Goal: Information Seeking & Learning: Learn about a topic

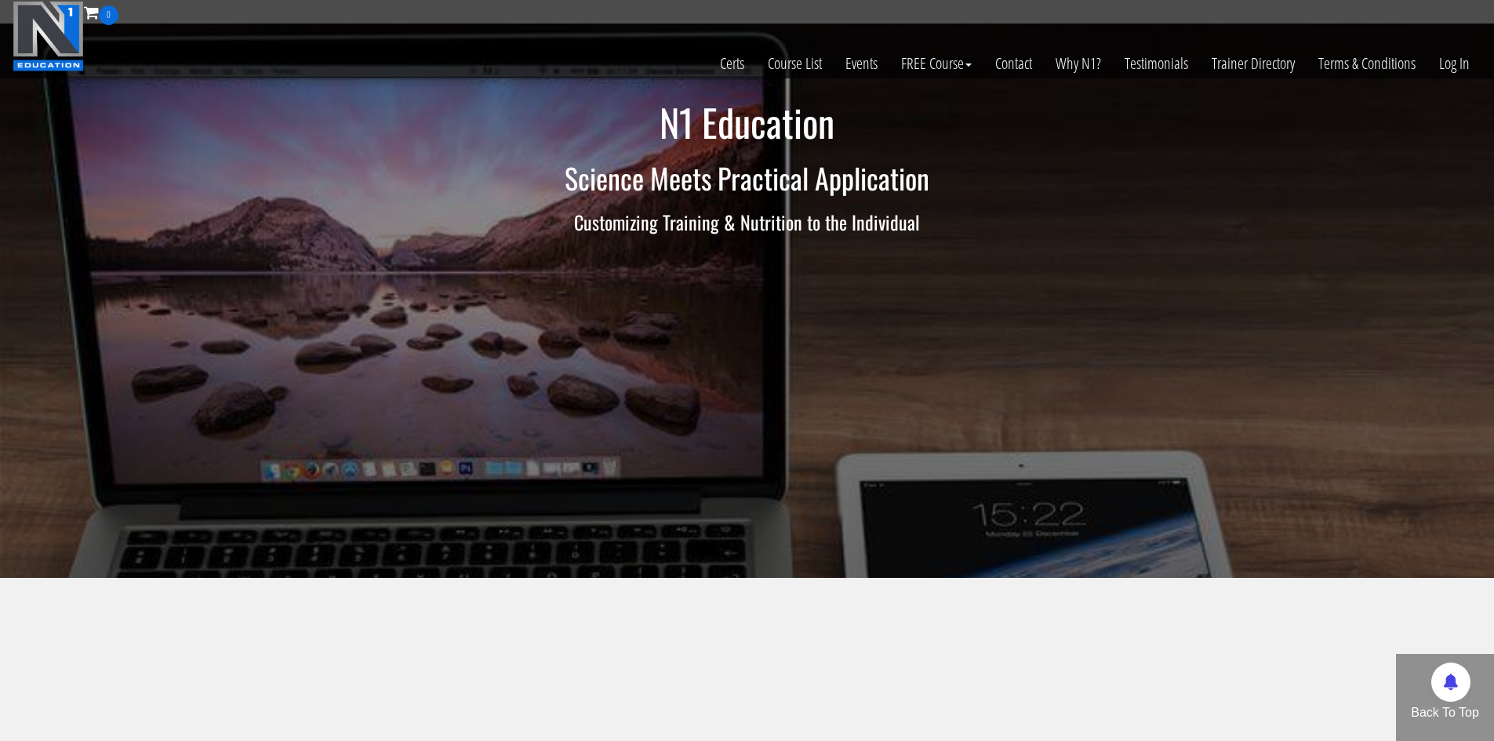
click at [1006, 647] on section "Education that matters, taught in a way that directly applies to your training …" at bounding box center [747, 698] width 1494 height 240
click at [1474, 77] on link "Log In" at bounding box center [1454, 63] width 54 height 77
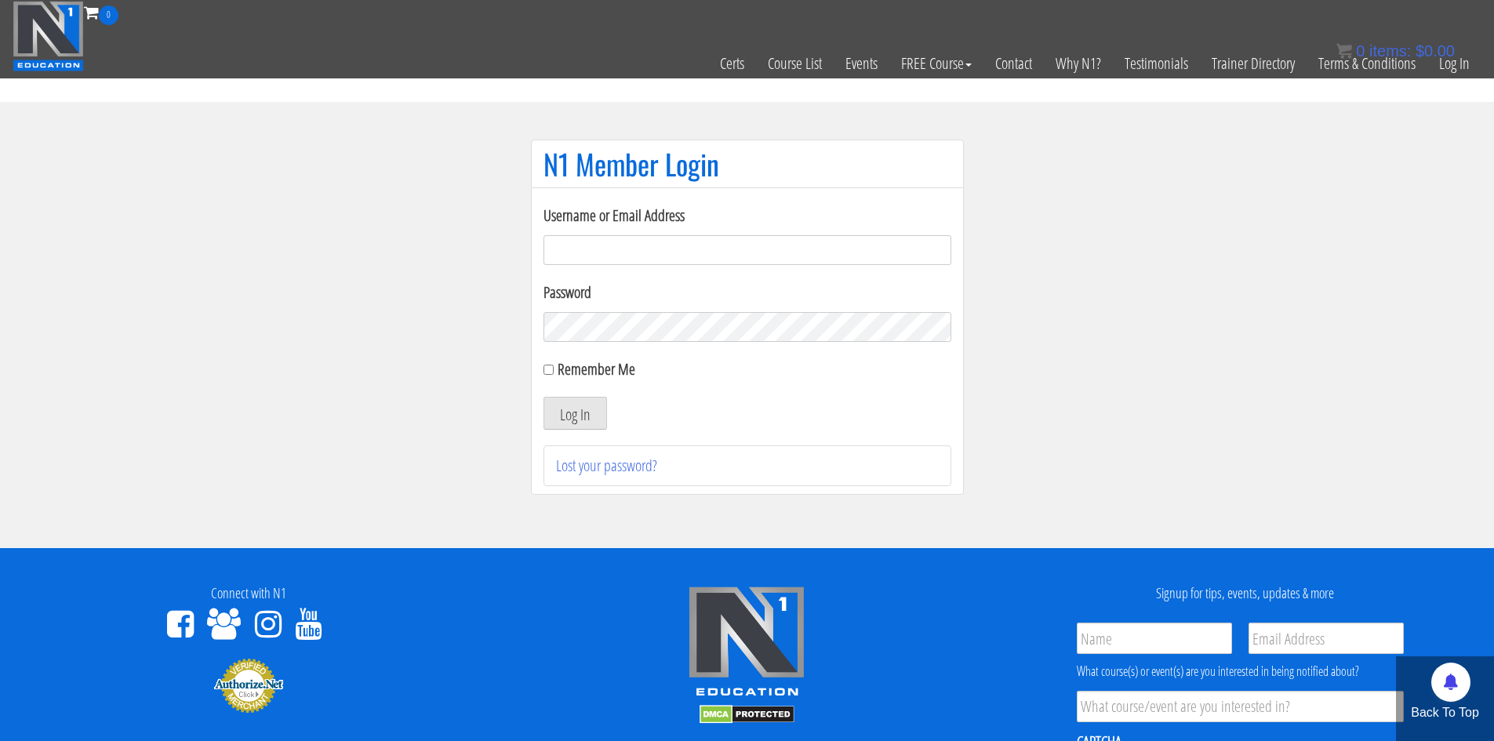
type input "[EMAIL_ADDRESS][DOMAIN_NAME]"
drag, startPoint x: 548, startPoint y: 436, endPoint x: 551, endPoint y: 427, distance: 9.2
click at [550, 430] on div "Username or Email Address makszietek@gmail.com Password Remember Me Log In Lost…" at bounding box center [747, 345] width 408 height 282
click at [554, 423] on button "Log In" at bounding box center [575, 413] width 64 height 33
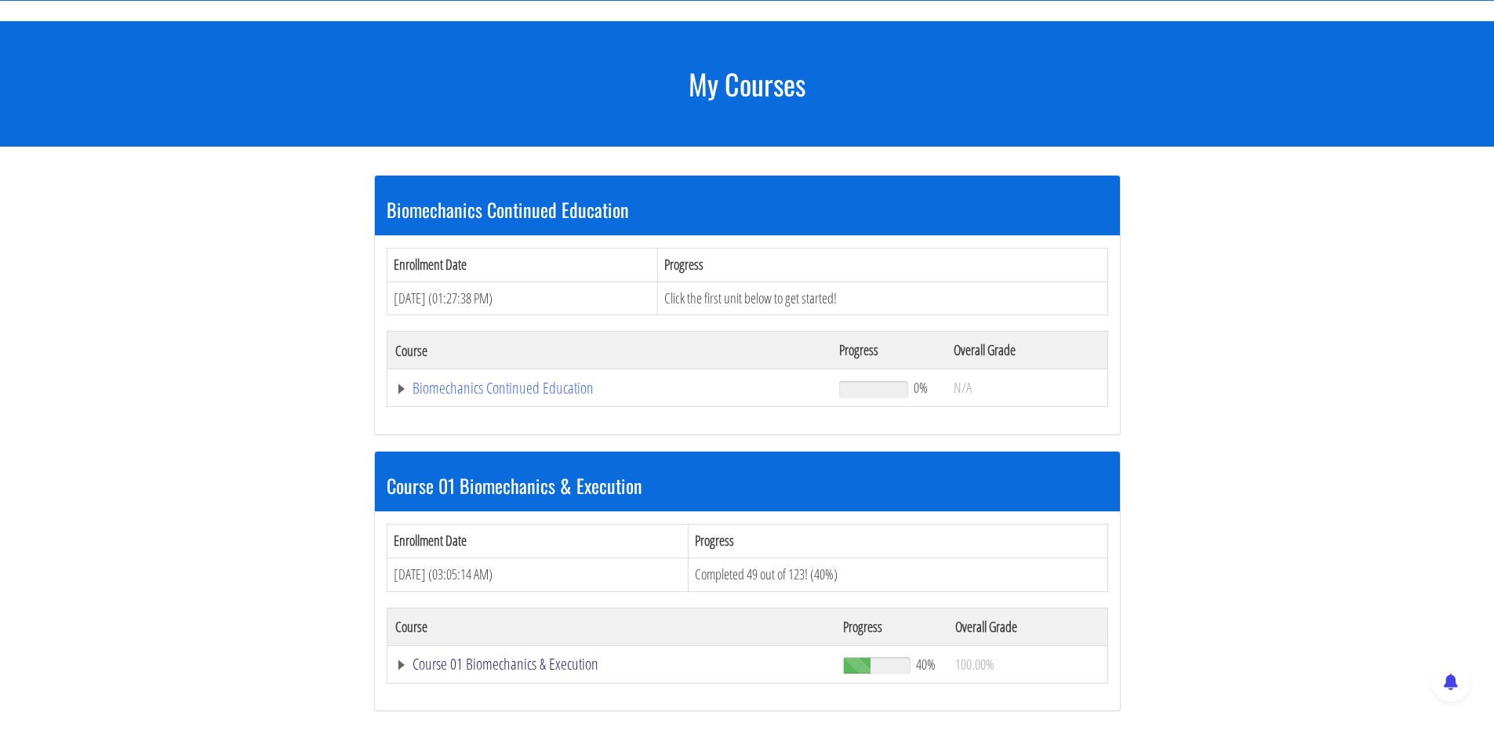
scroll to position [157, 0]
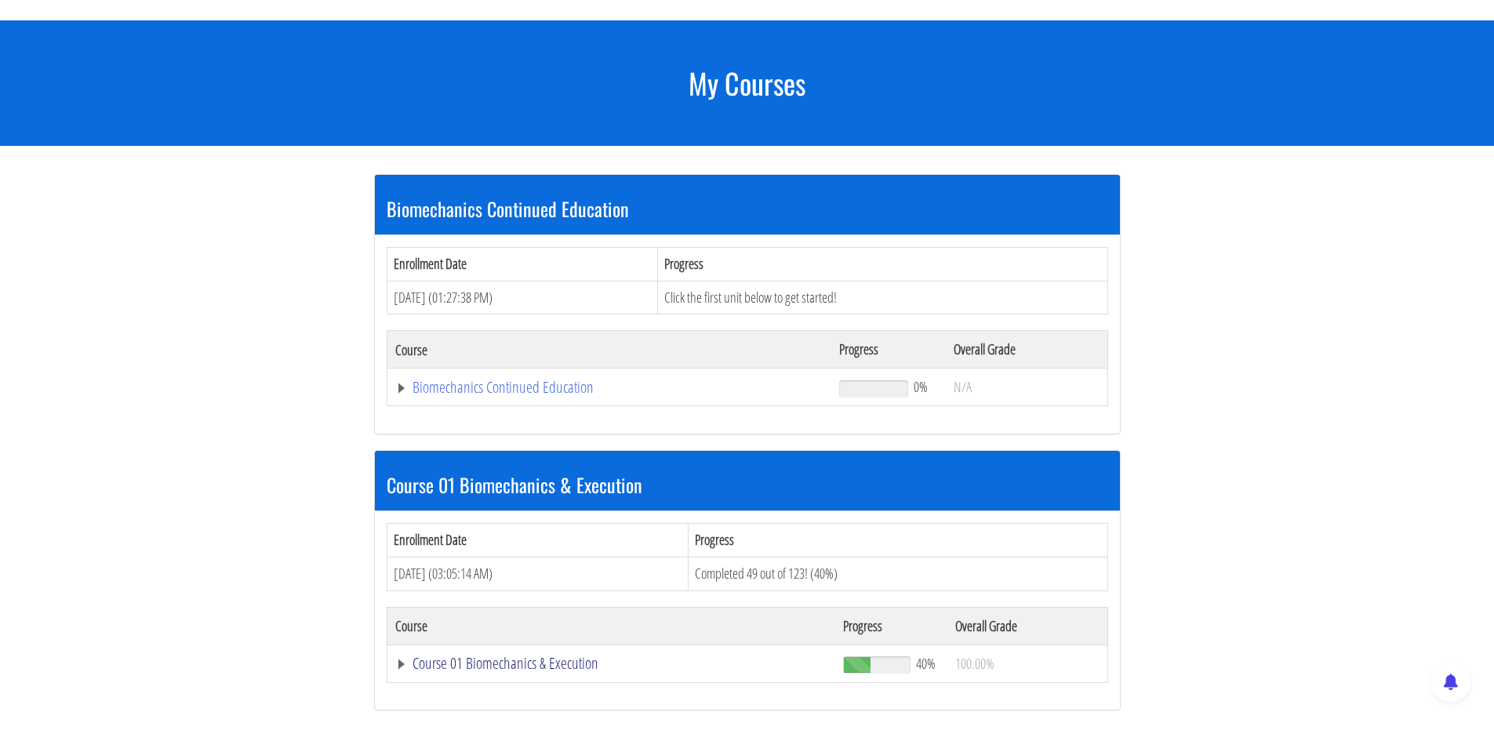
click at [491, 663] on link "Course 01 Biomechanics & Execution" at bounding box center [611, 664] width 433 height 16
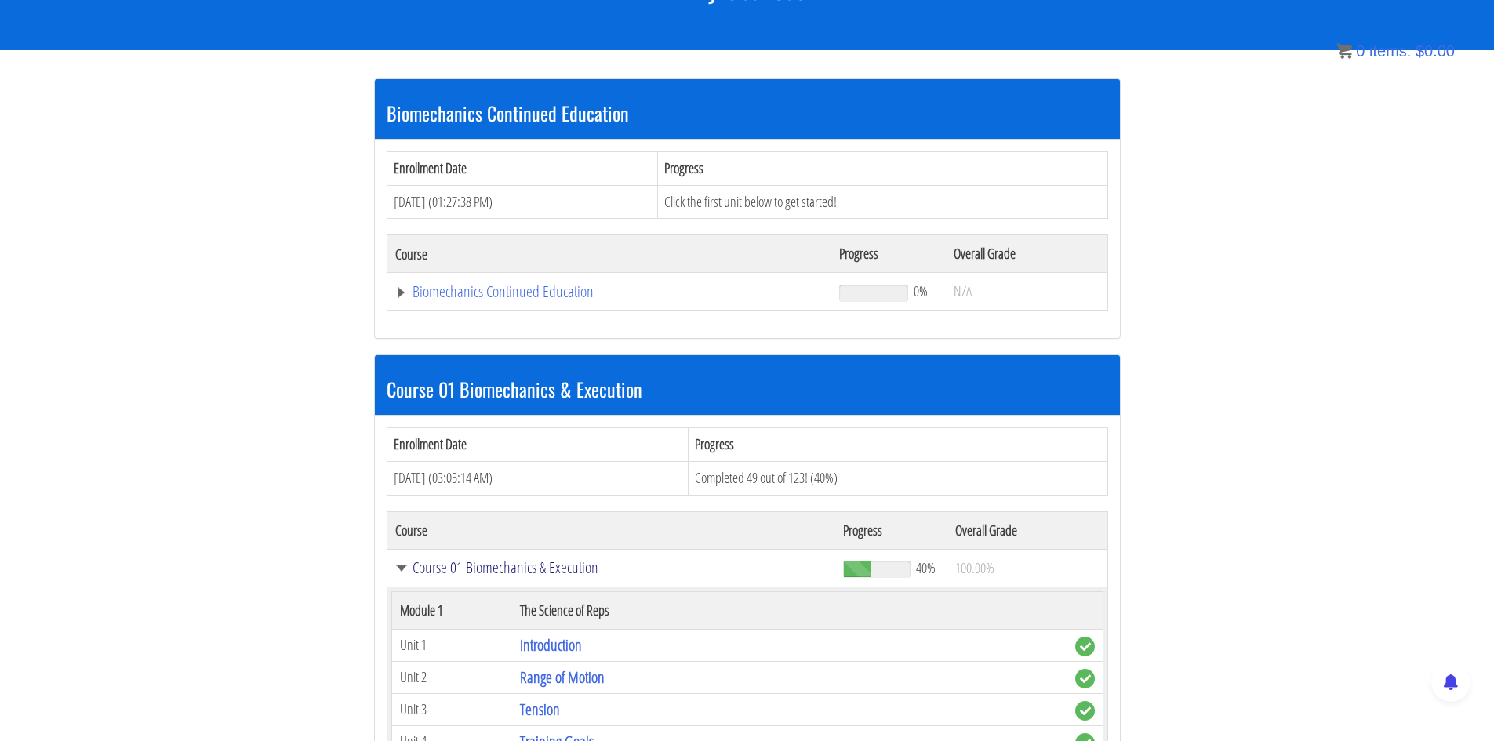
scroll to position [257, 0]
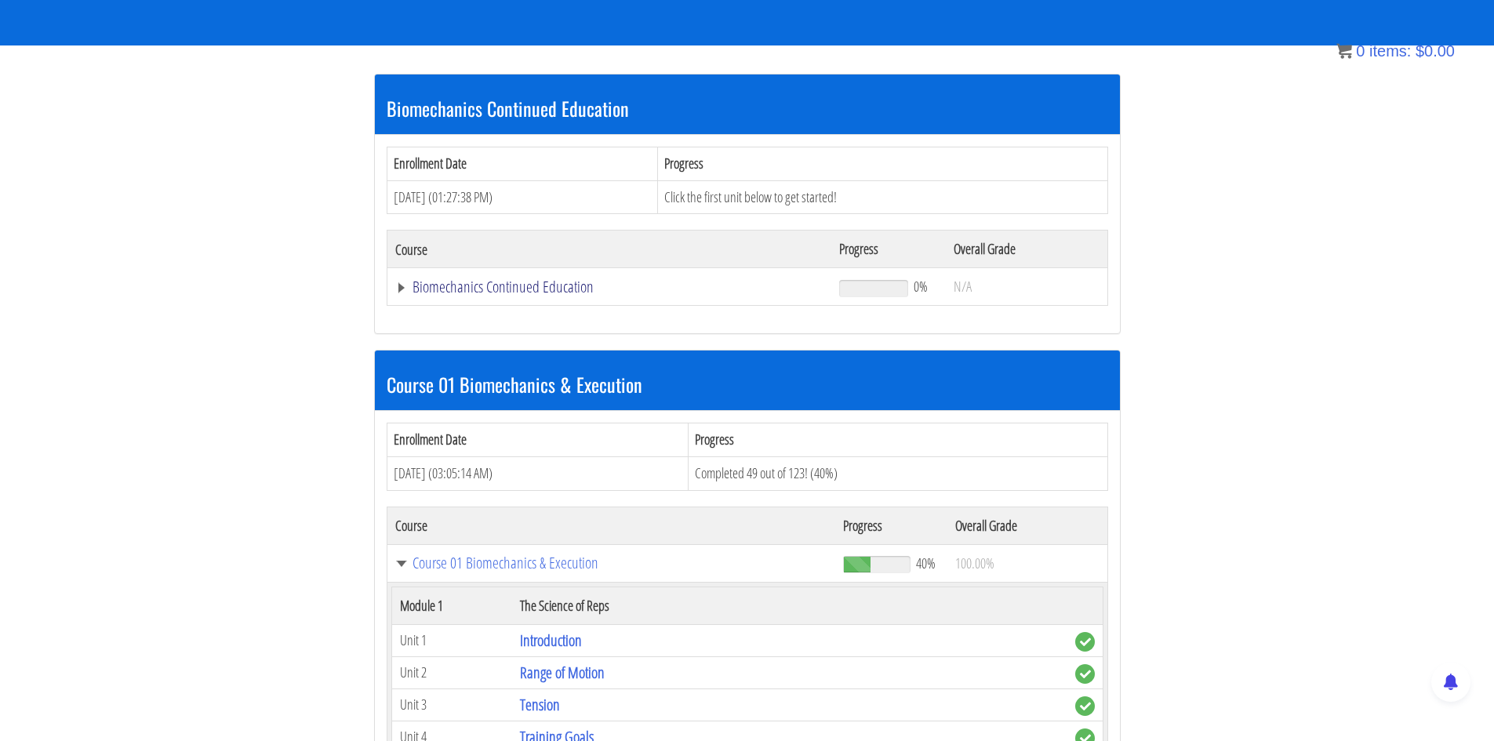
drag, startPoint x: 491, startPoint y: 300, endPoint x: 485, endPoint y: 282, distance: 18.9
click at [491, 300] on td "Biomechanics Continued Education" at bounding box center [609, 287] width 445 height 38
click at [485, 282] on link "Biomechanics Continued Education" at bounding box center [609, 287] width 429 height 16
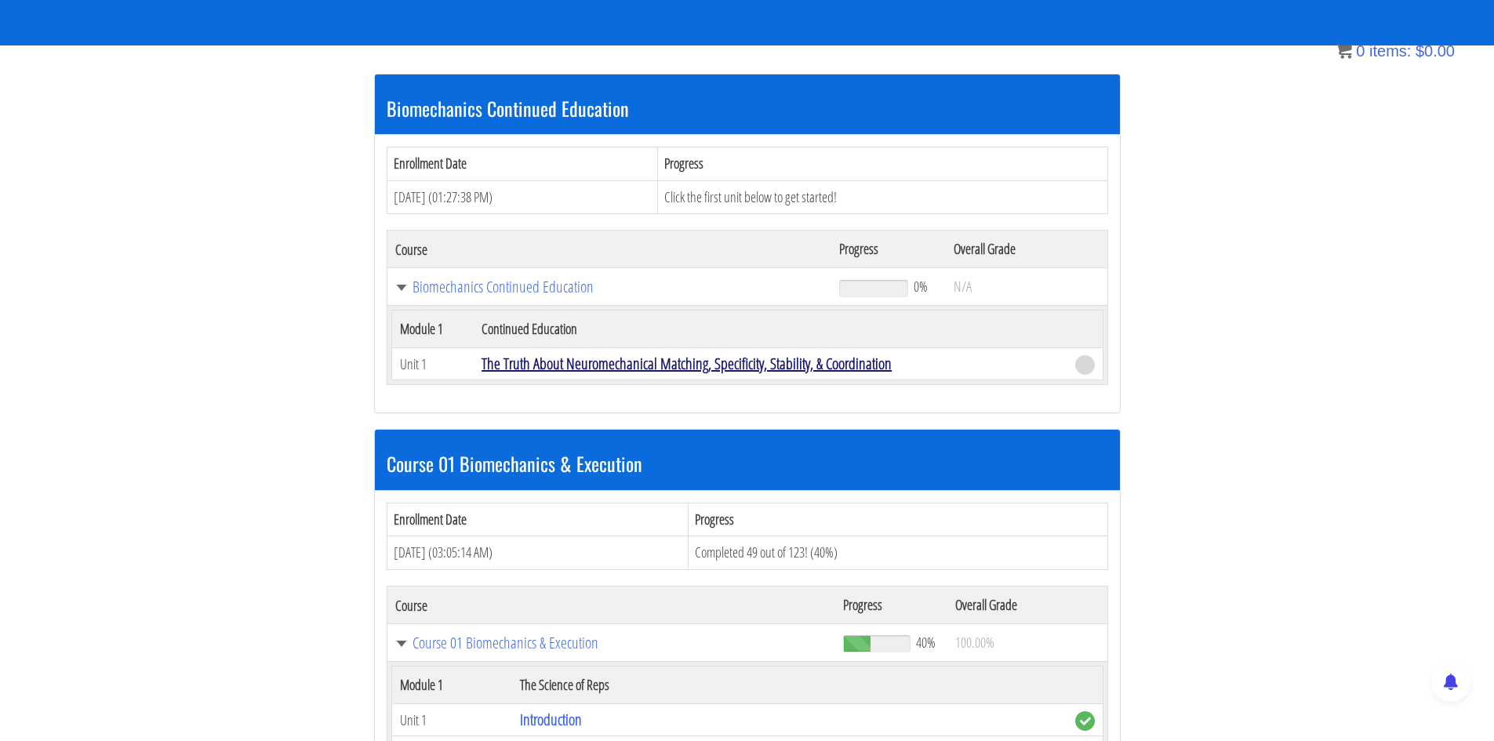
click at [582, 354] on link "The Truth About Neuromechanical Matching, Specificity, Stability, & Coordination" at bounding box center [686, 363] width 410 height 21
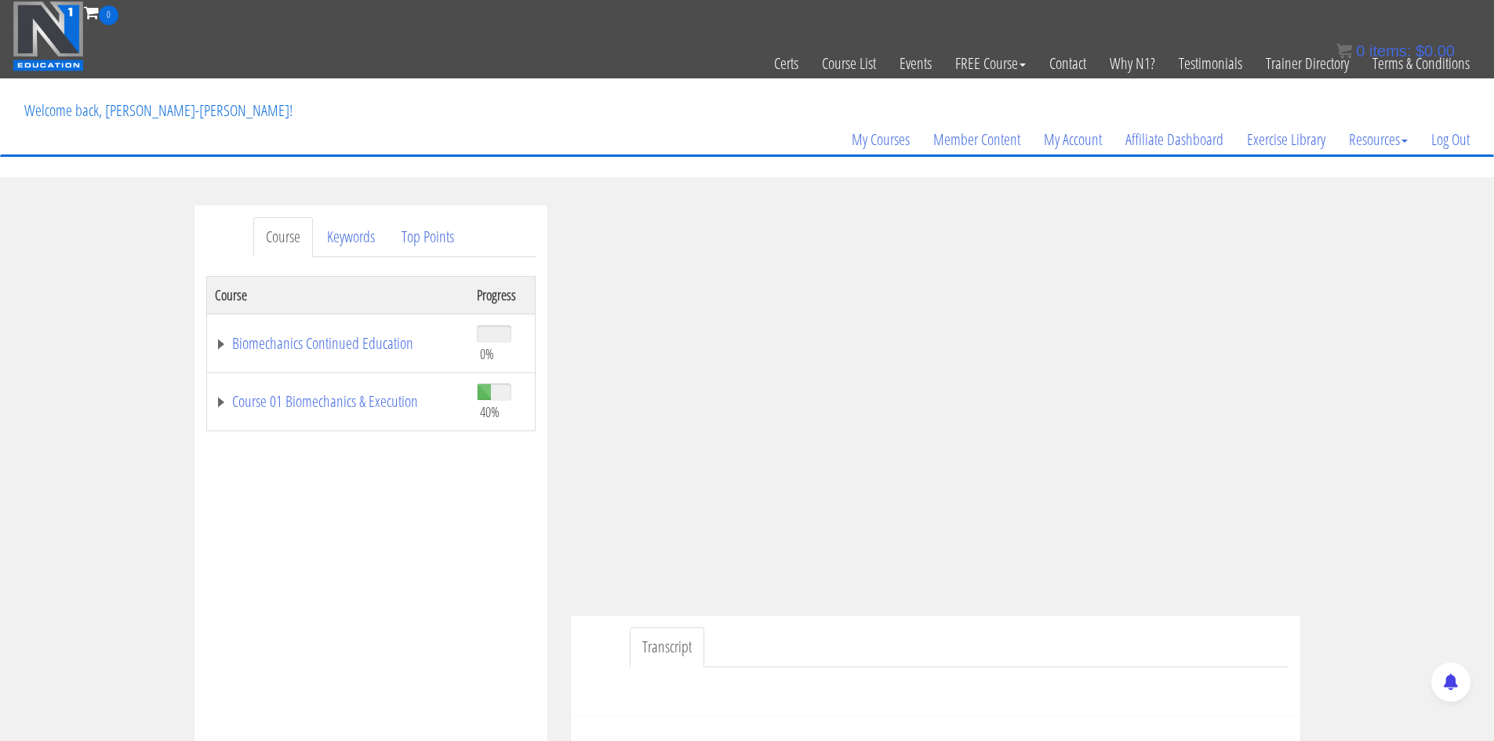
click at [993, 643] on ul "Transcript" at bounding box center [959, 647] width 659 height 40
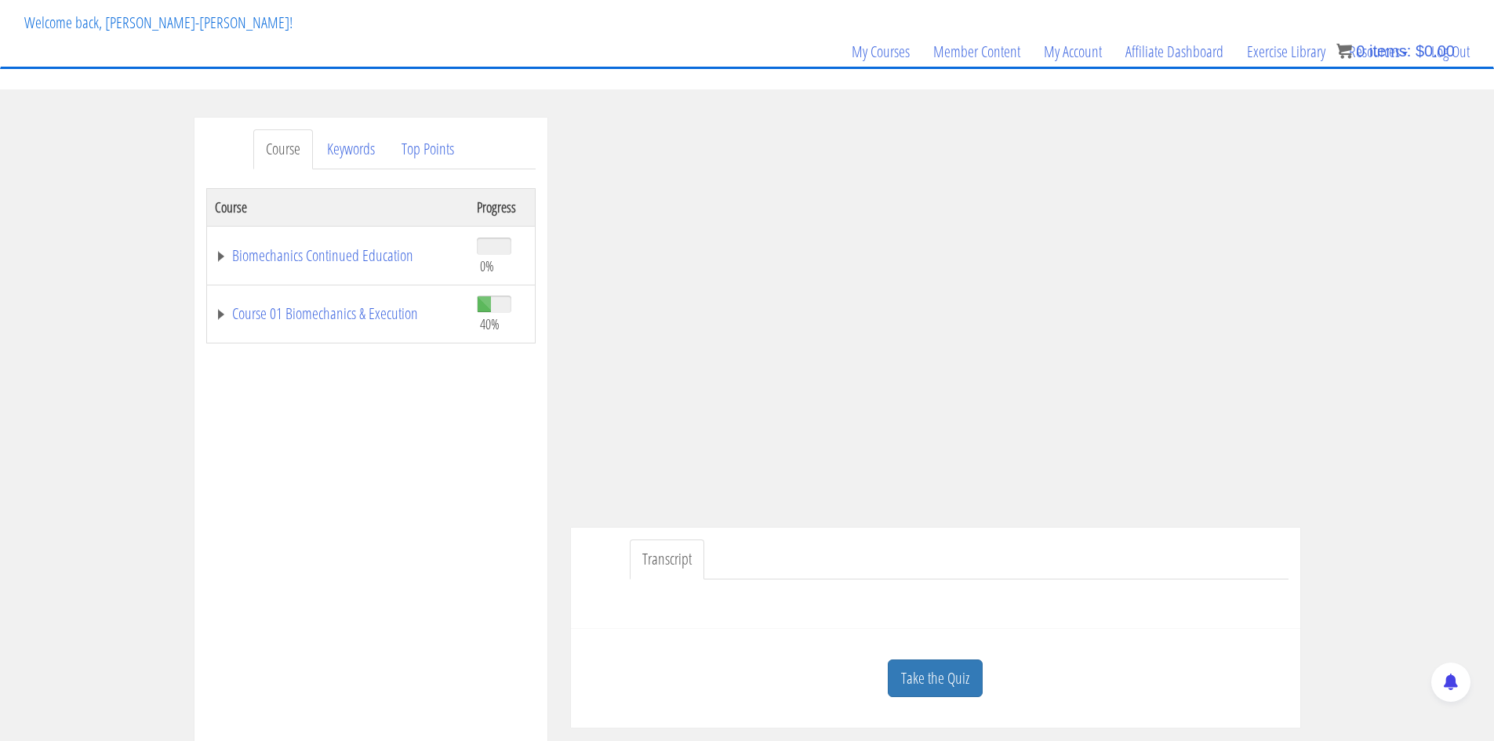
scroll to position [238, 0]
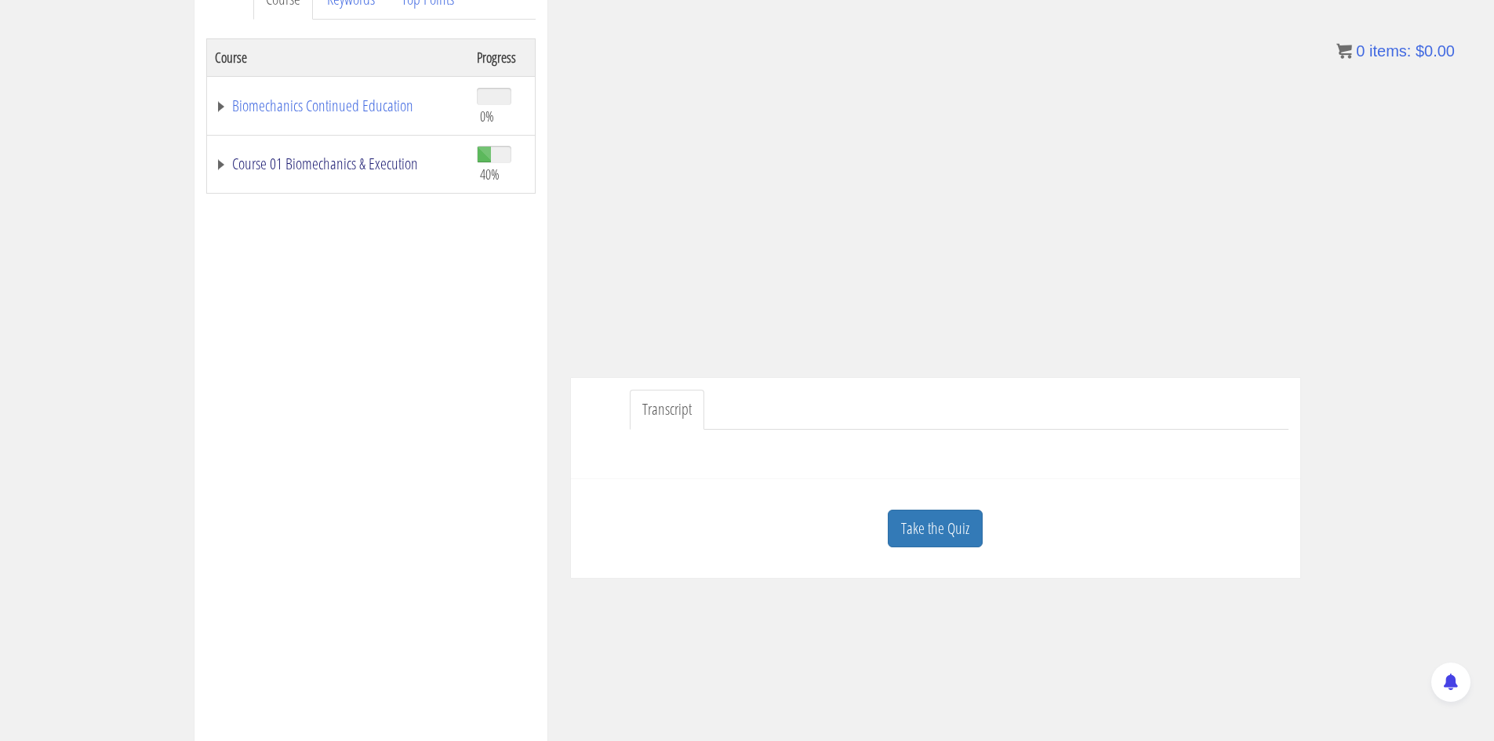
click at [339, 165] on link "Course 01 Biomechanics & Execution" at bounding box center [338, 164] width 246 height 16
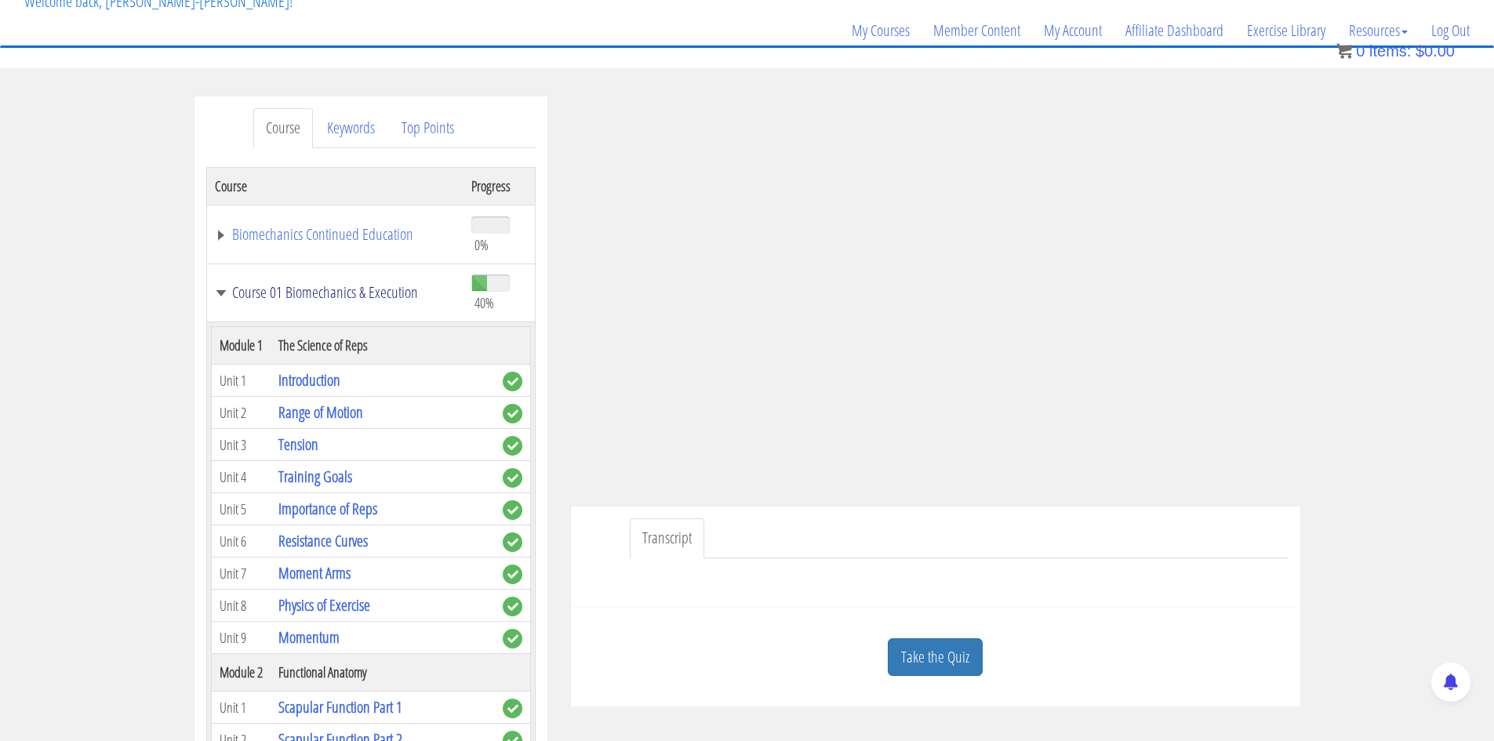
scroll to position [0, 0]
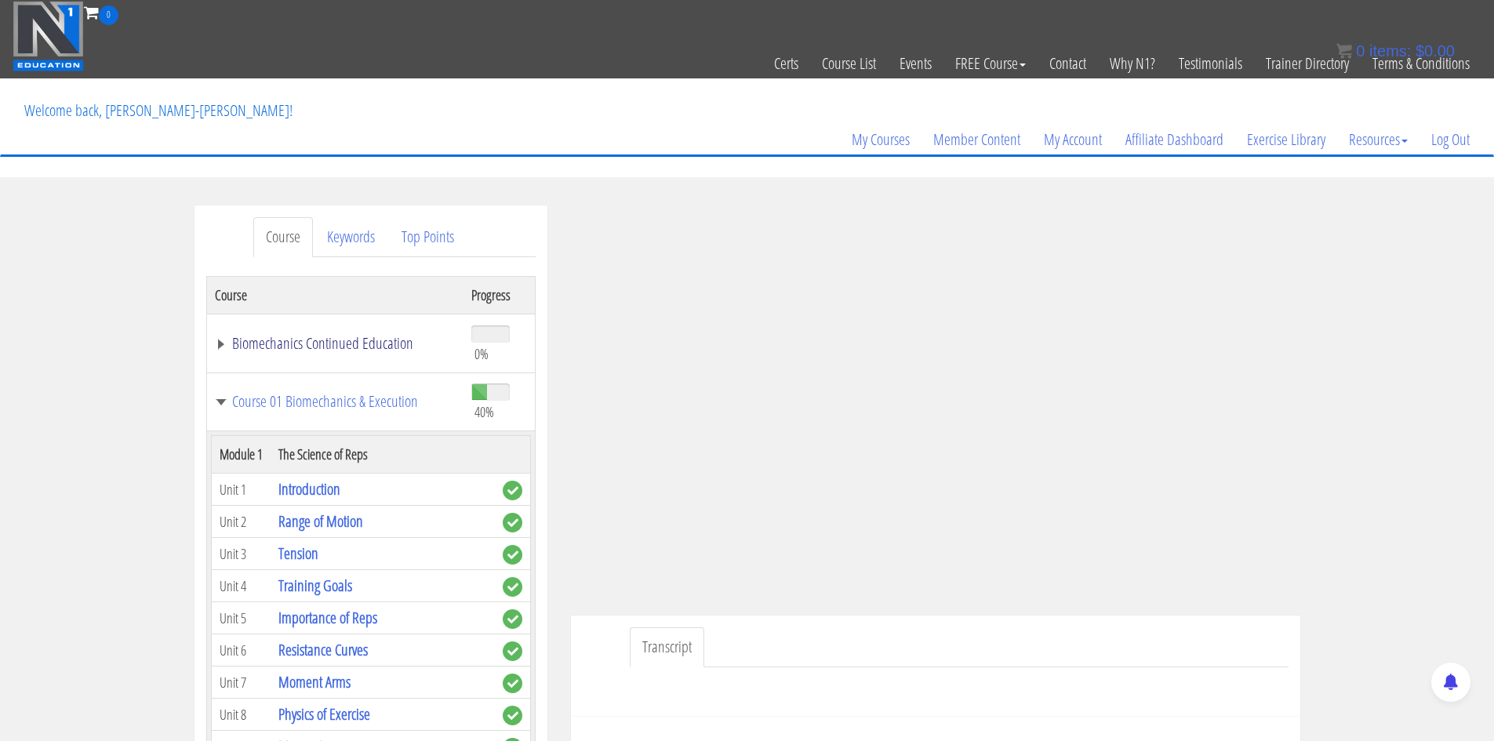
click at [355, 345] on link "Biomechanics Continued Education" at bounding box center [336, 344] width 242 height 16
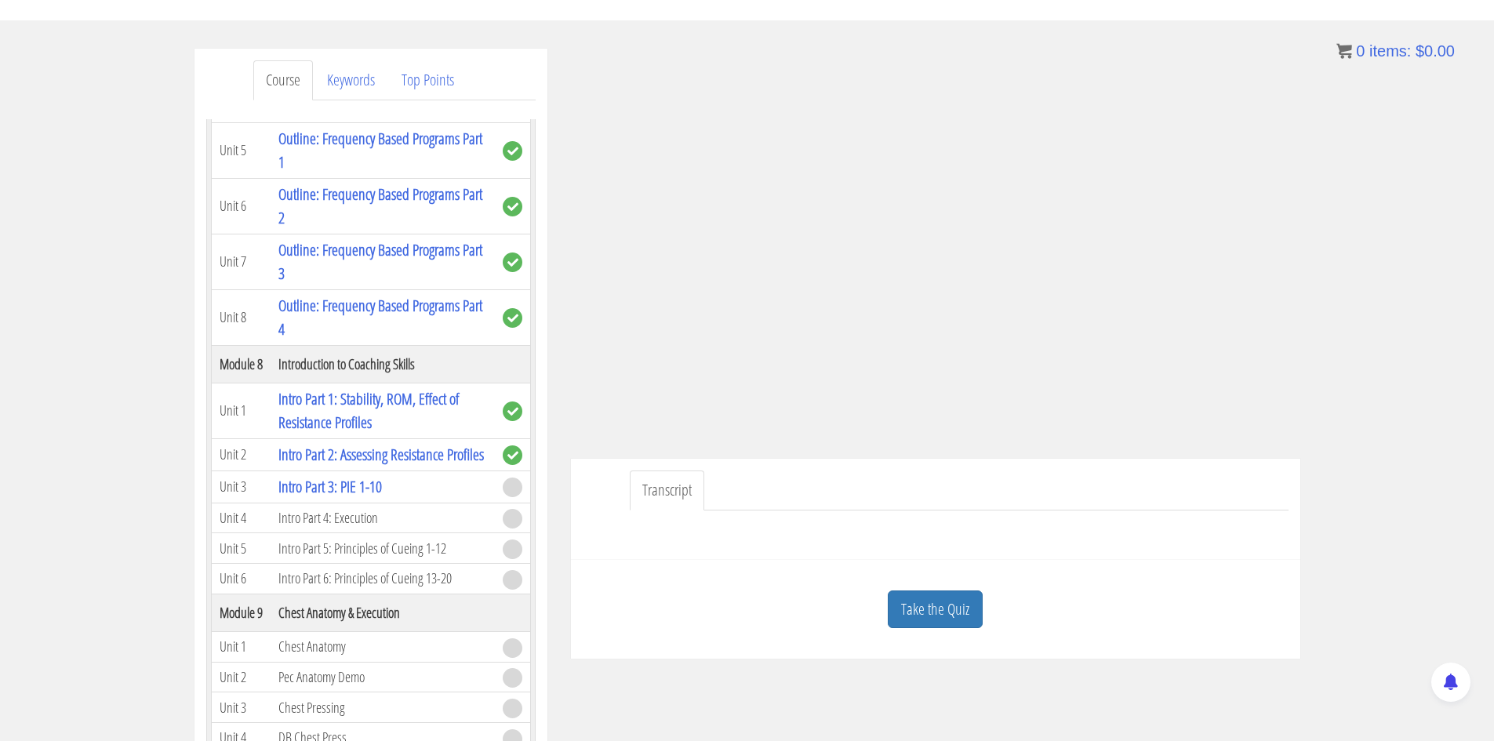
scroll to position [2274, 0]
